Goal: Browse casually: Explore the website without a specific task or goal

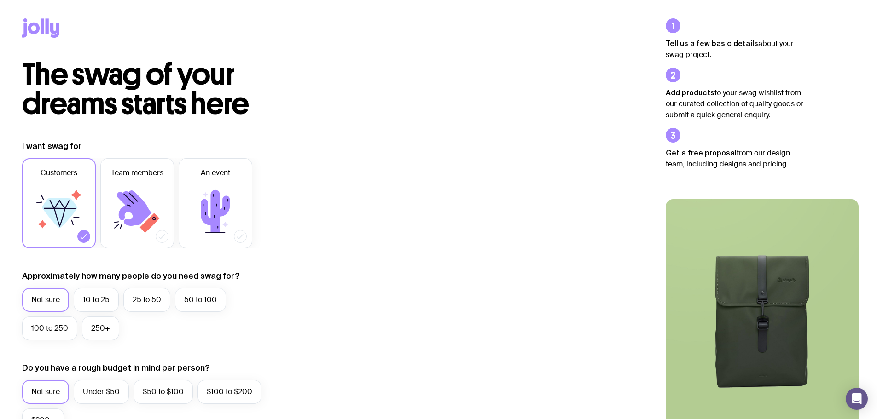
click at [38, 28] on icon at bounding box center [34, 29] width 12 height 12
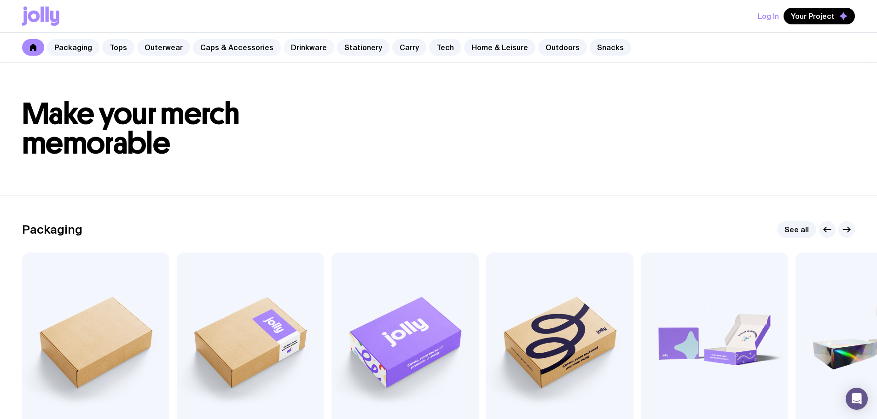
click at [295, 45] on link "Drinkware" at bounding box center [308, 47] width 51 height 17
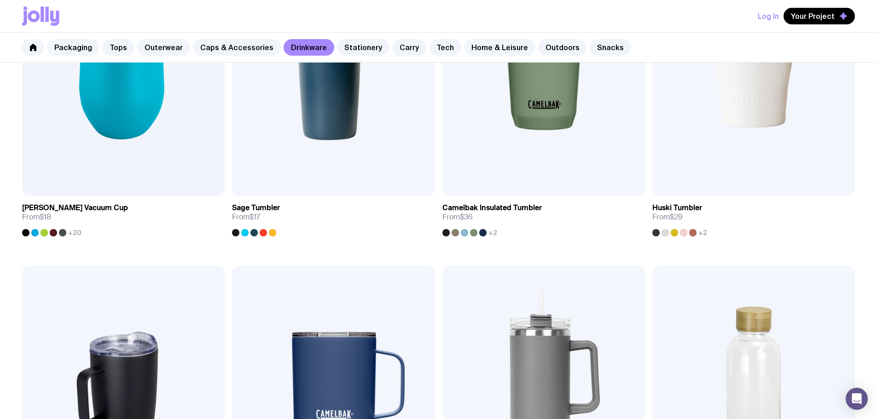
scroll to position [598, 0]
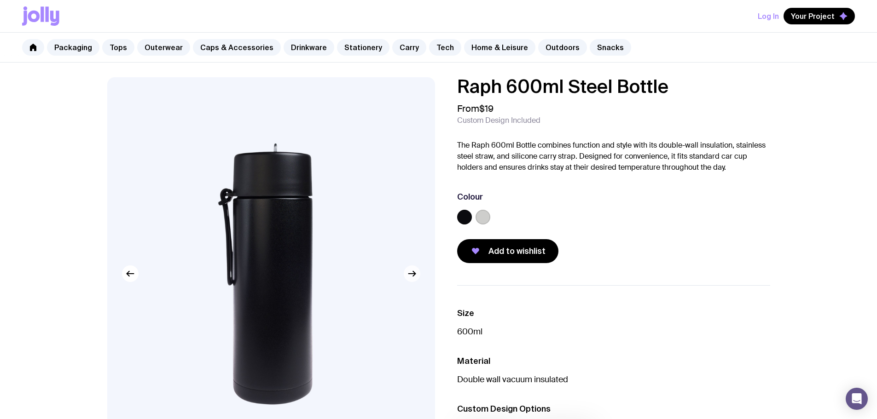
click at [412, 276] on icon "button" at bounding box center [411, 273] width 11 height 11
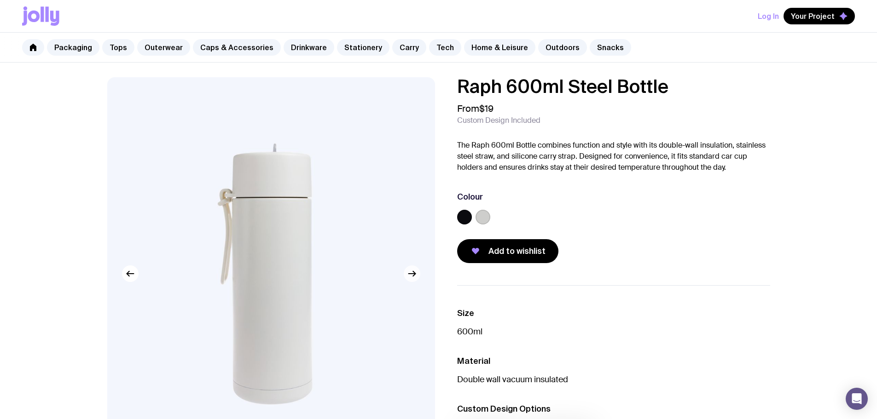
click at [412, 276] on icon "button" at bounding box center [411, 273] width 11 height 11
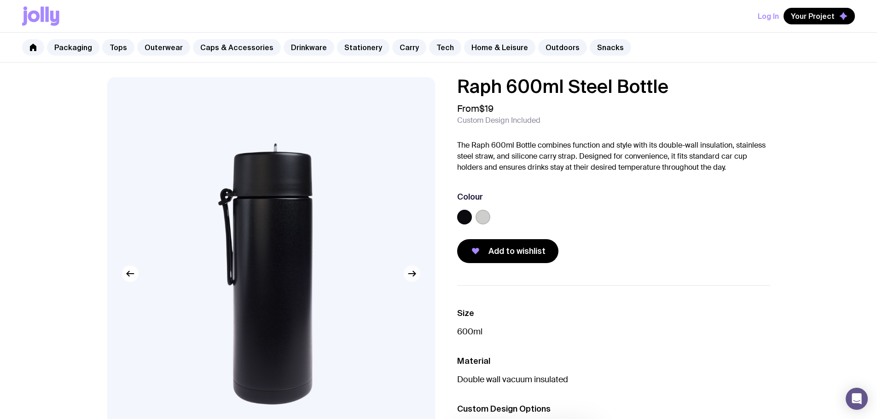
click at [412, 276] on icon "button" at bounding box center [411, 273] width 11 height 11
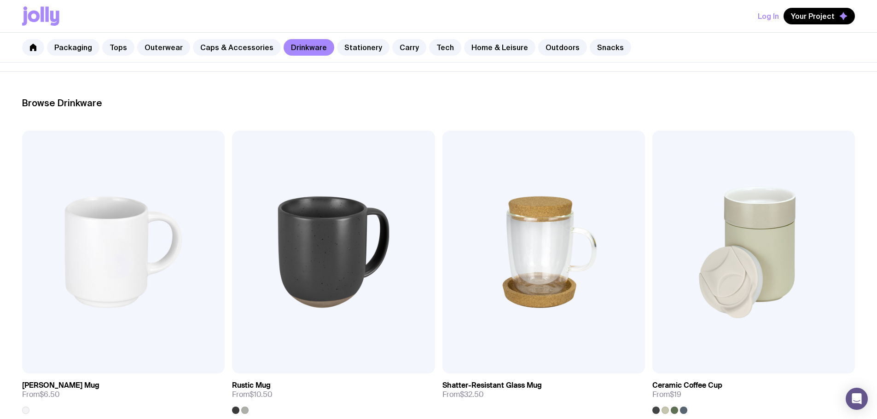
scroll to position [91, 0]
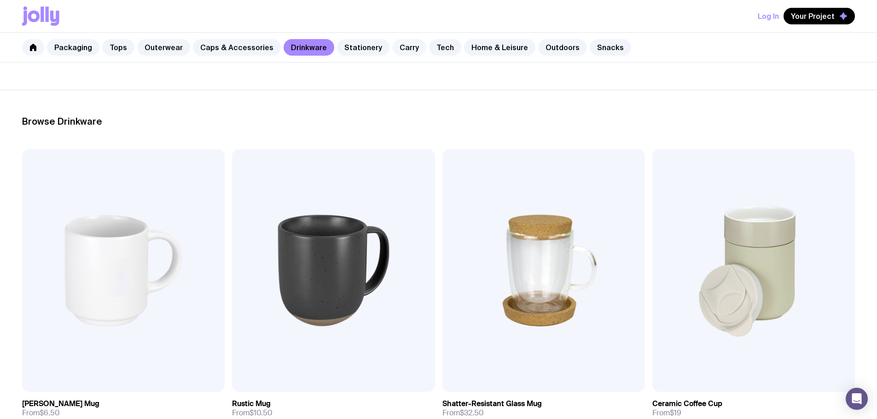
click at [405, 49] on link "Carry" at bounding box center [409, 47] width 34 height 17
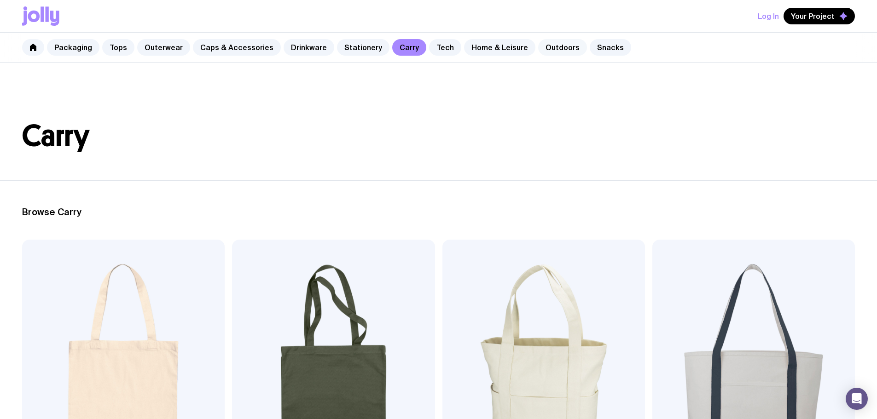
click at [538, 46] on link "Outdoors" at bounding box center [562, 47] width 49 height 17
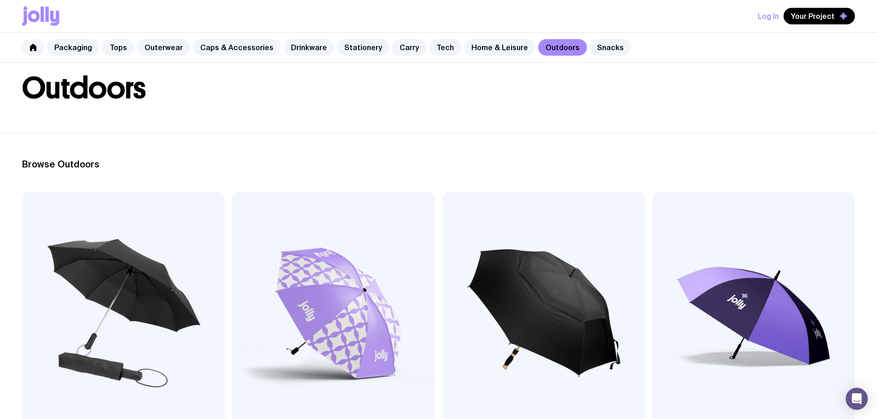
scroll to position [46, 0]
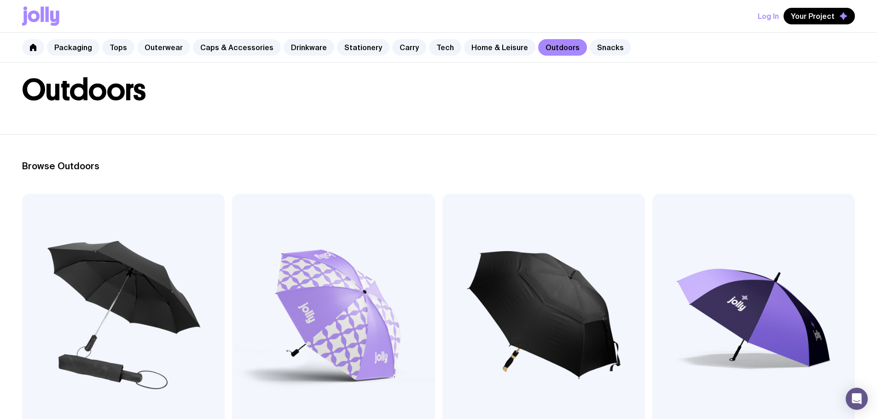
click at [155, 48] on link "Outerwear" at bounding box center [163, 47] width 53 height 17
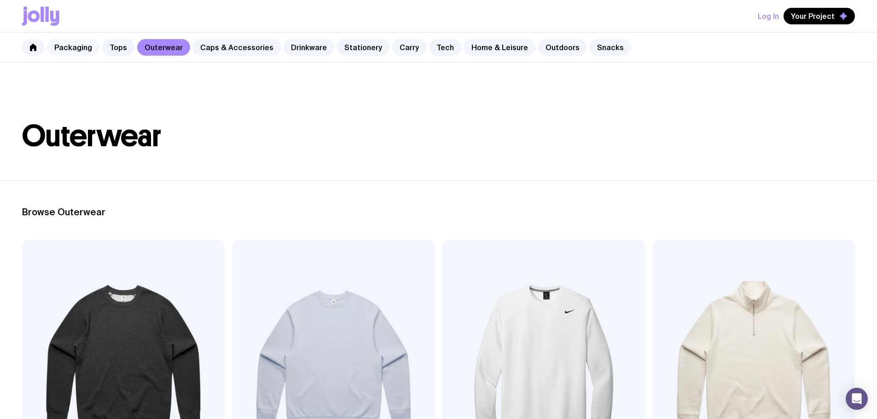
click at [73, 49] on link "Packaging" at bounding box center [73, 47] width 52 height 17
